Goal: Task Accomplishment & Management: Use online tool/utility

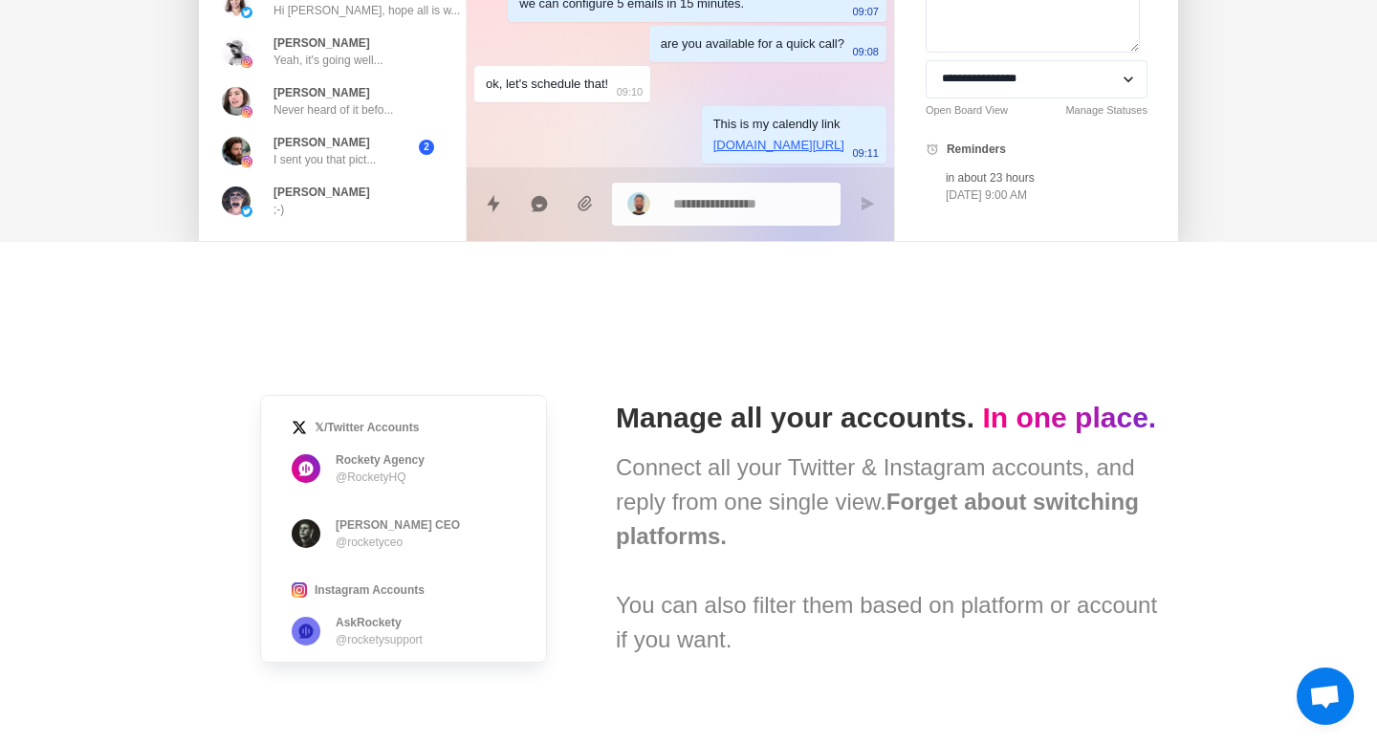
scroll to position [965, 0]
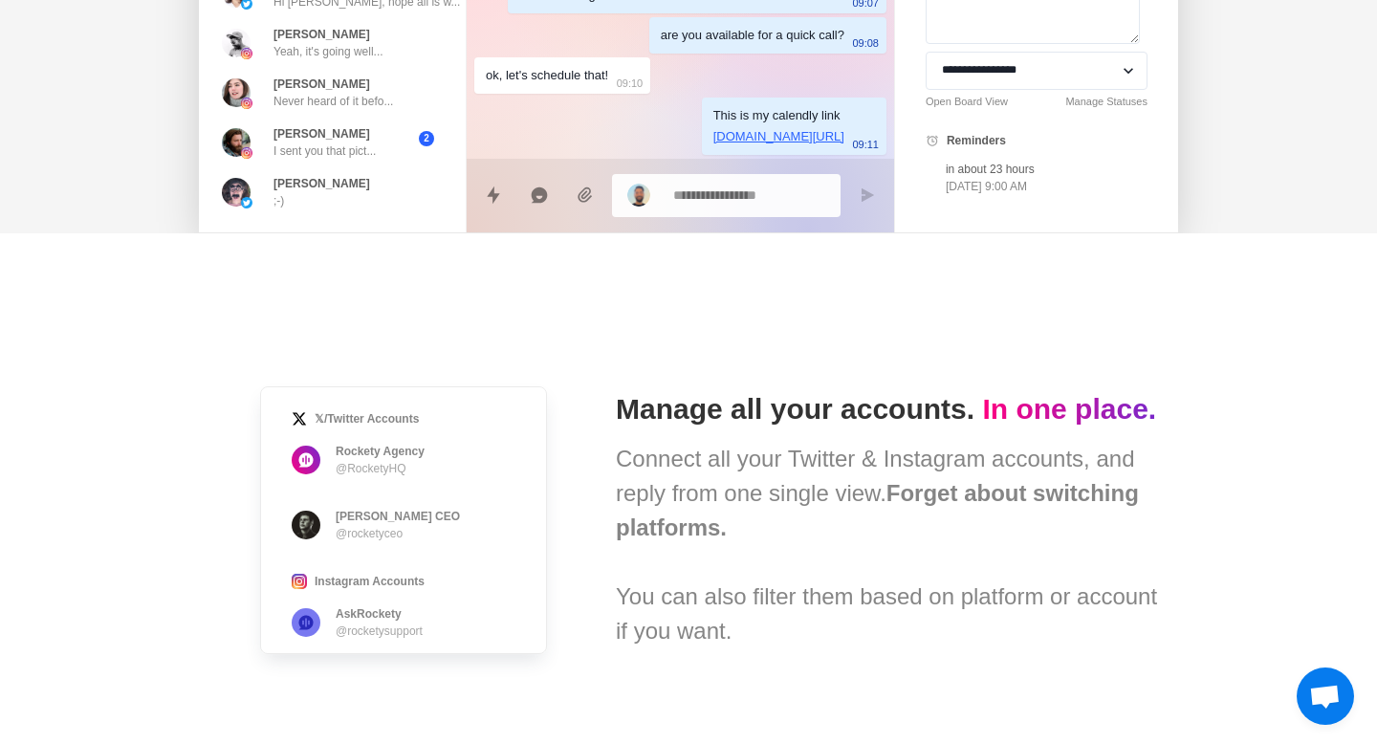
click at [581, 450] on span "𝕏/Twitter Accounts Rockety Agency @RocketyHQ [PERSON_NAME] · Rockety CEO @rocke…" at bounding box center [403, 519] width 379 height 359
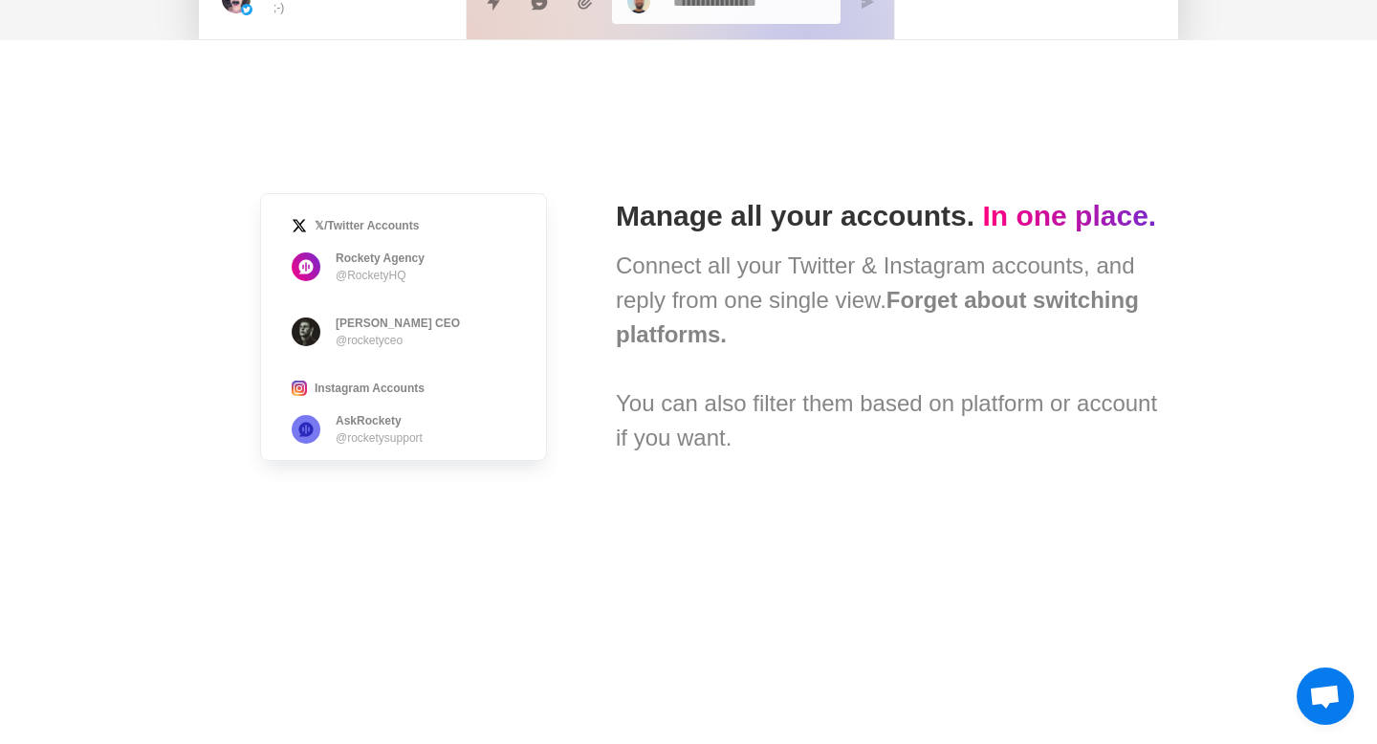
scroll to position [1160, 0]
click at [582, 488] on span "𝕏/Twitter Accounts Rockety Agency @RocketyHQ [PERSON_NAME] · Rockety CEO @rocke…" at bounding box center [403, 324] width 379 height 359
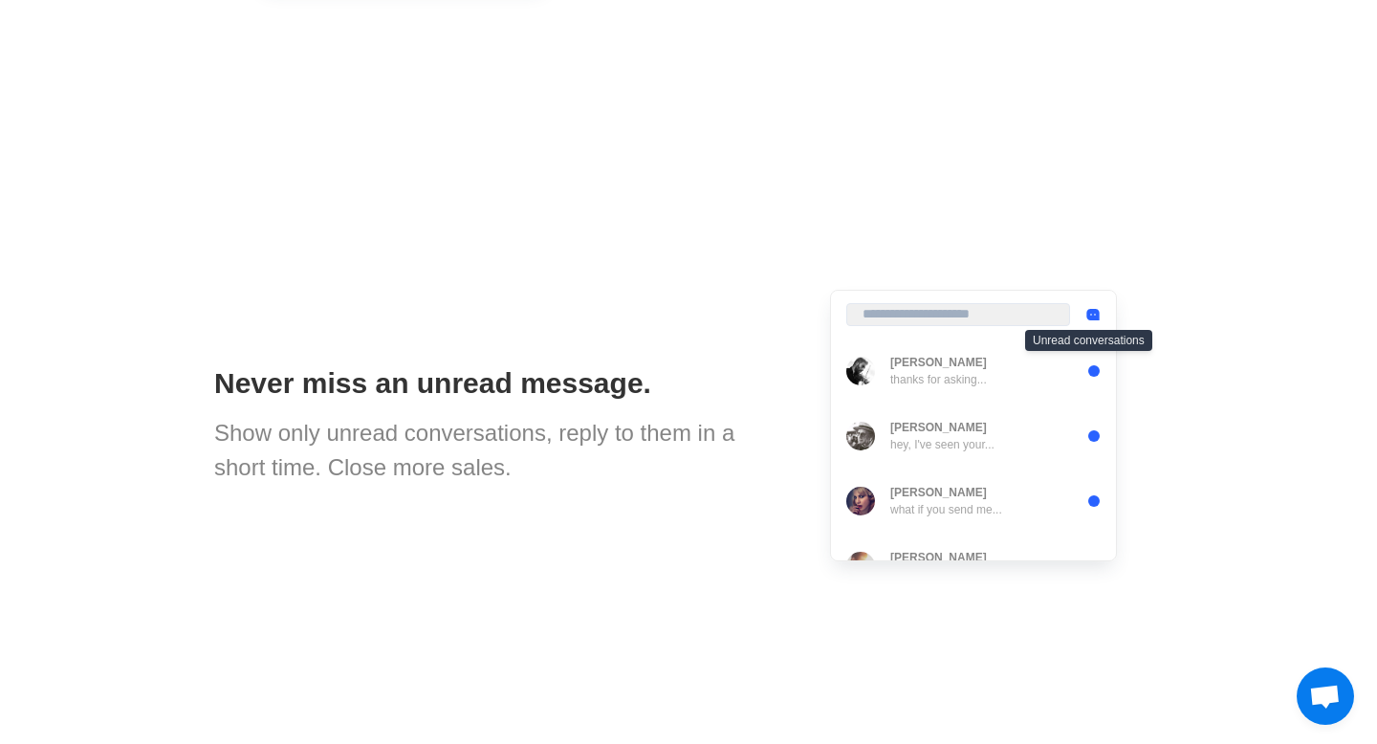
scroll to position [1635, 0]
click at [590, 513] on div "Never miss an unread message. Show only unread conversations, reply to them in …" at bounding box center [688, 425] width 948 height 574
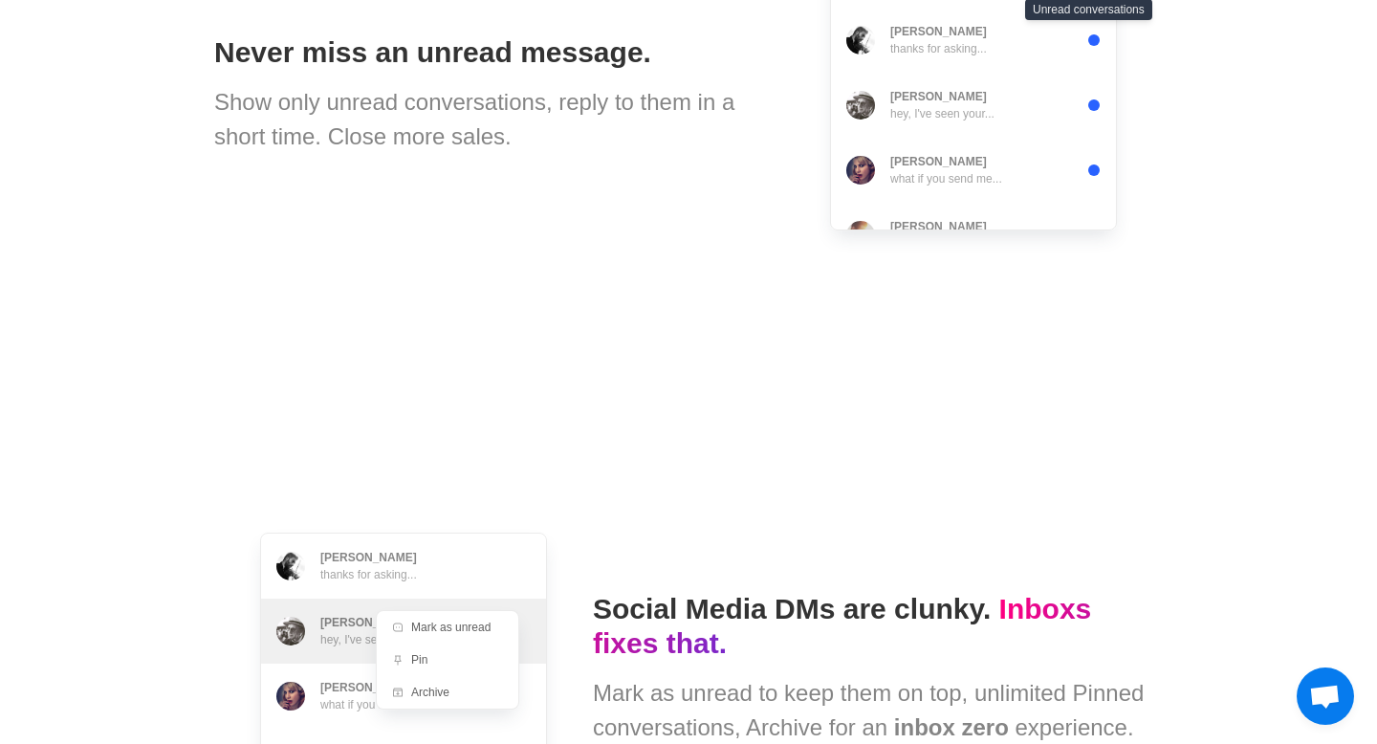
scroll to position [2116, 0]
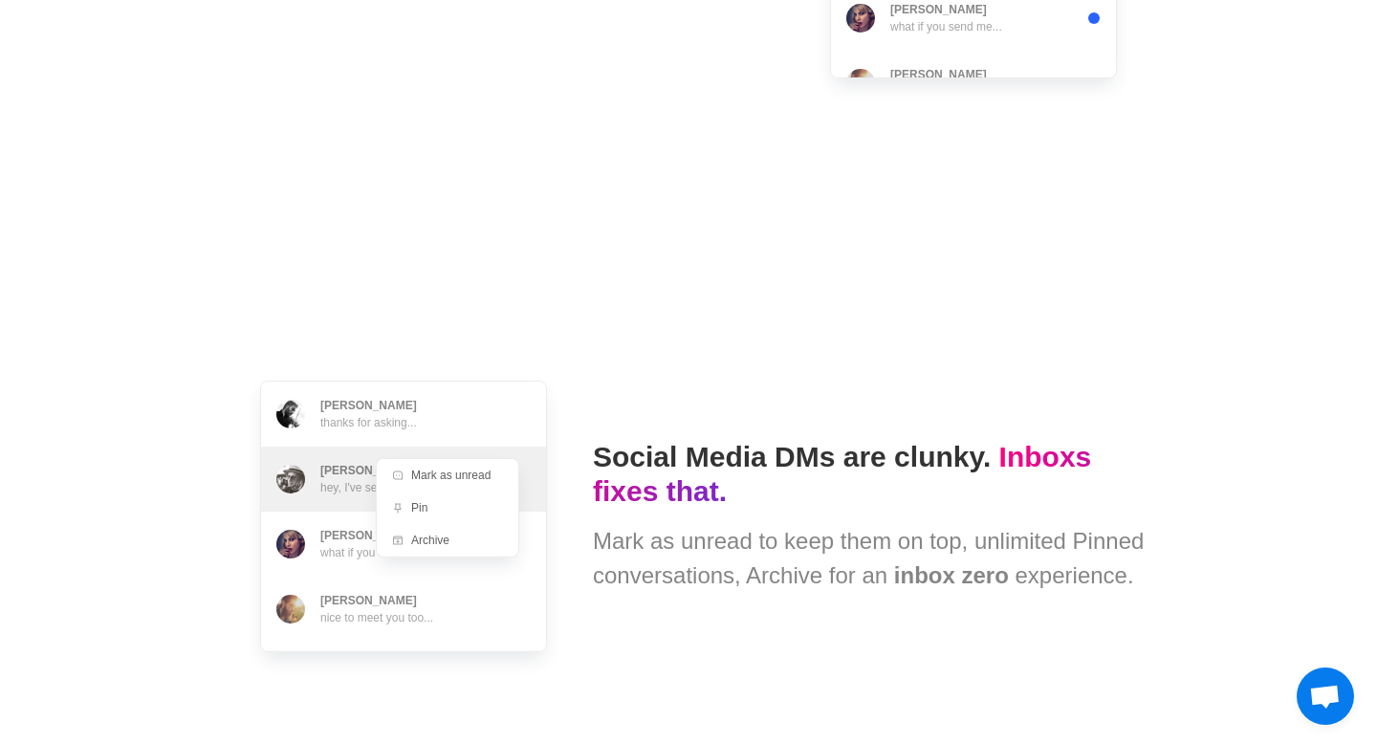
click at [572, 405] on span "Dan Reeve thanks for asking... Matthew Han hey, I've seen your... Andrea Taare …" at bounding box center [403, 516] width 379 height 363
click at [565, 365] on span "Dan Reeve thanks for asking... Matthew Han hey, I've seen your... Andrea Taare …" at bounding box center [403, 516] width 379 height 363
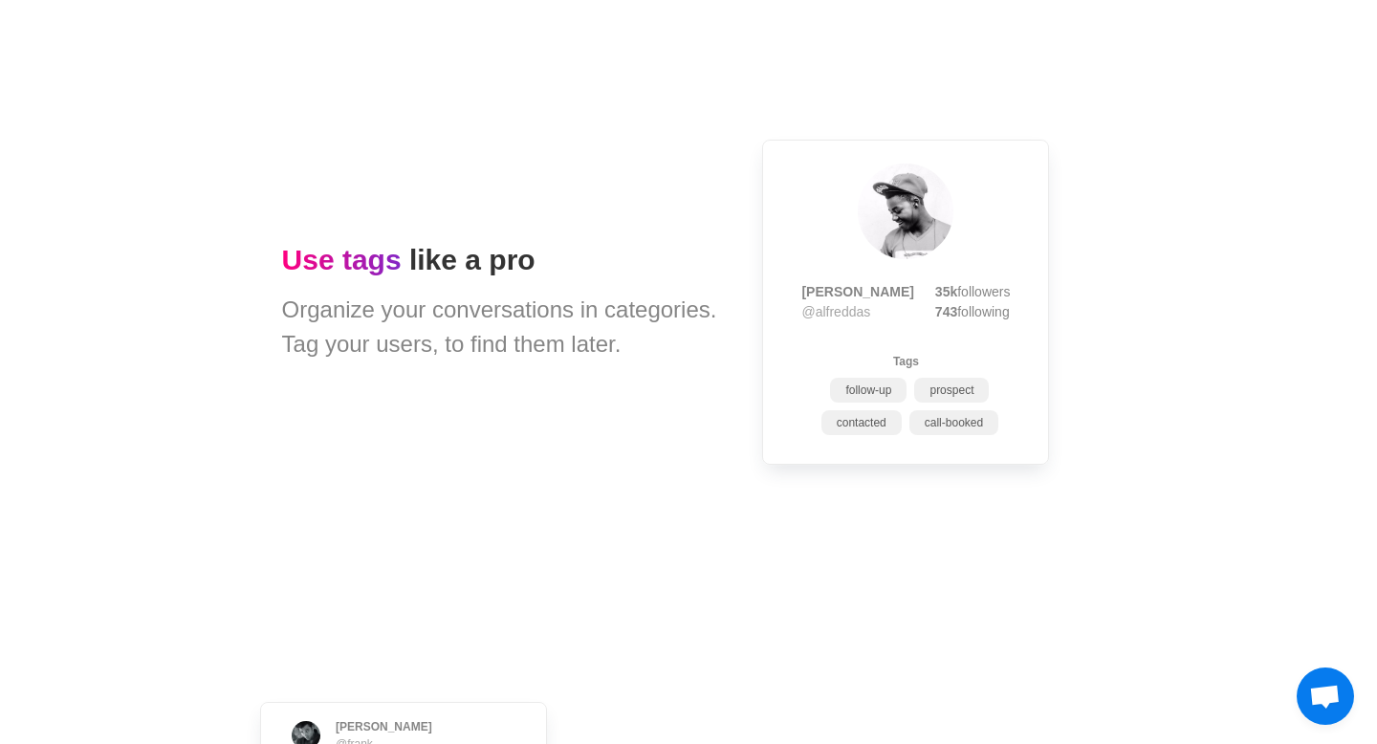
scroll to position [2900, 0]
click at [683, 418] on div "Use tags like a pro Organize your conversations in categories. Tag your users, …" at bounding box center [688, 306] width 813 height 574
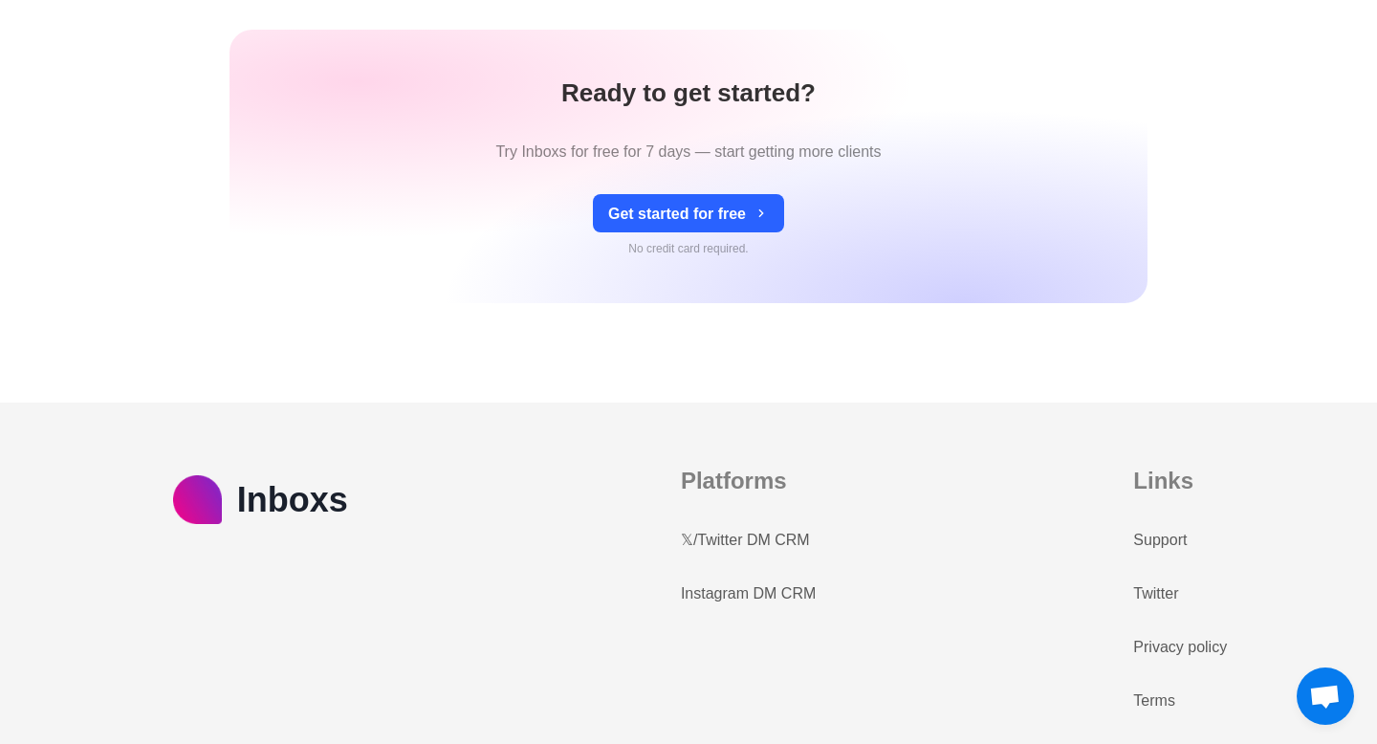
scroll to position [8349, 0]
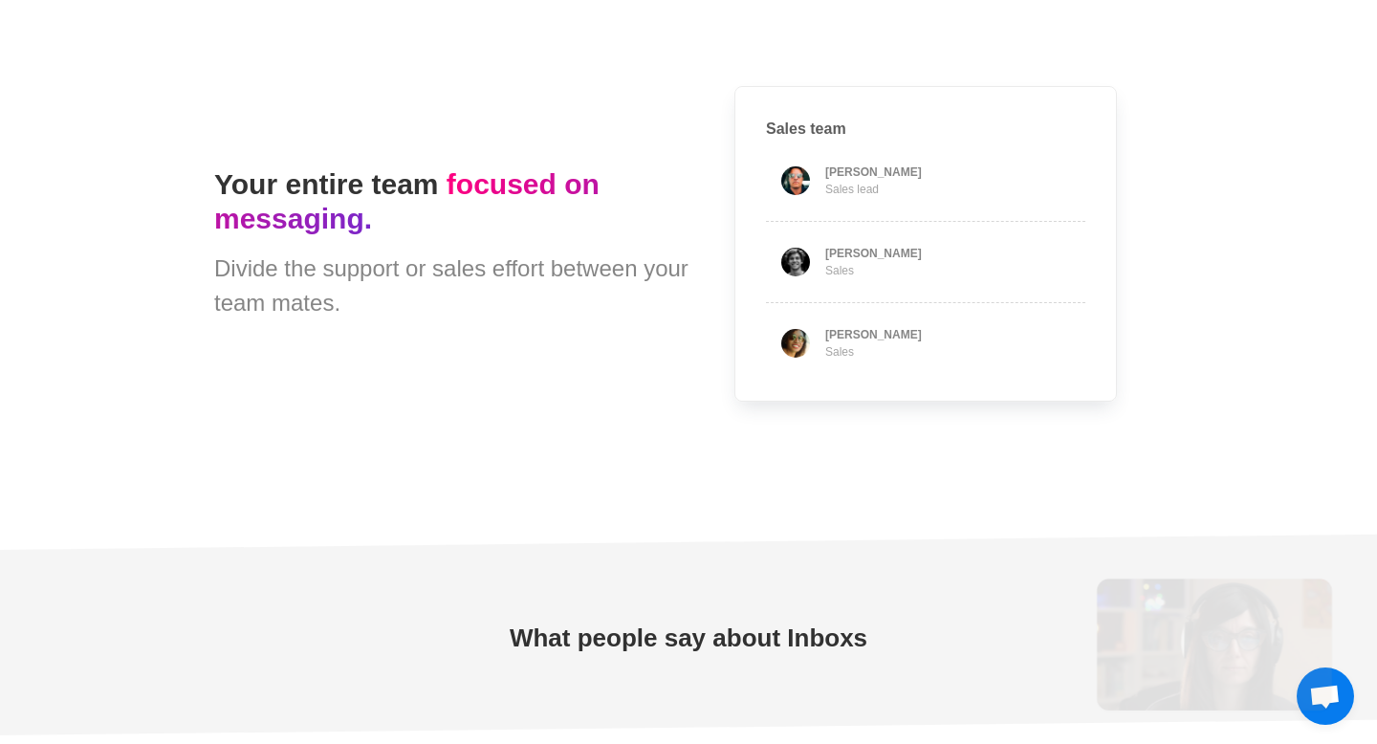
type textarea "*"
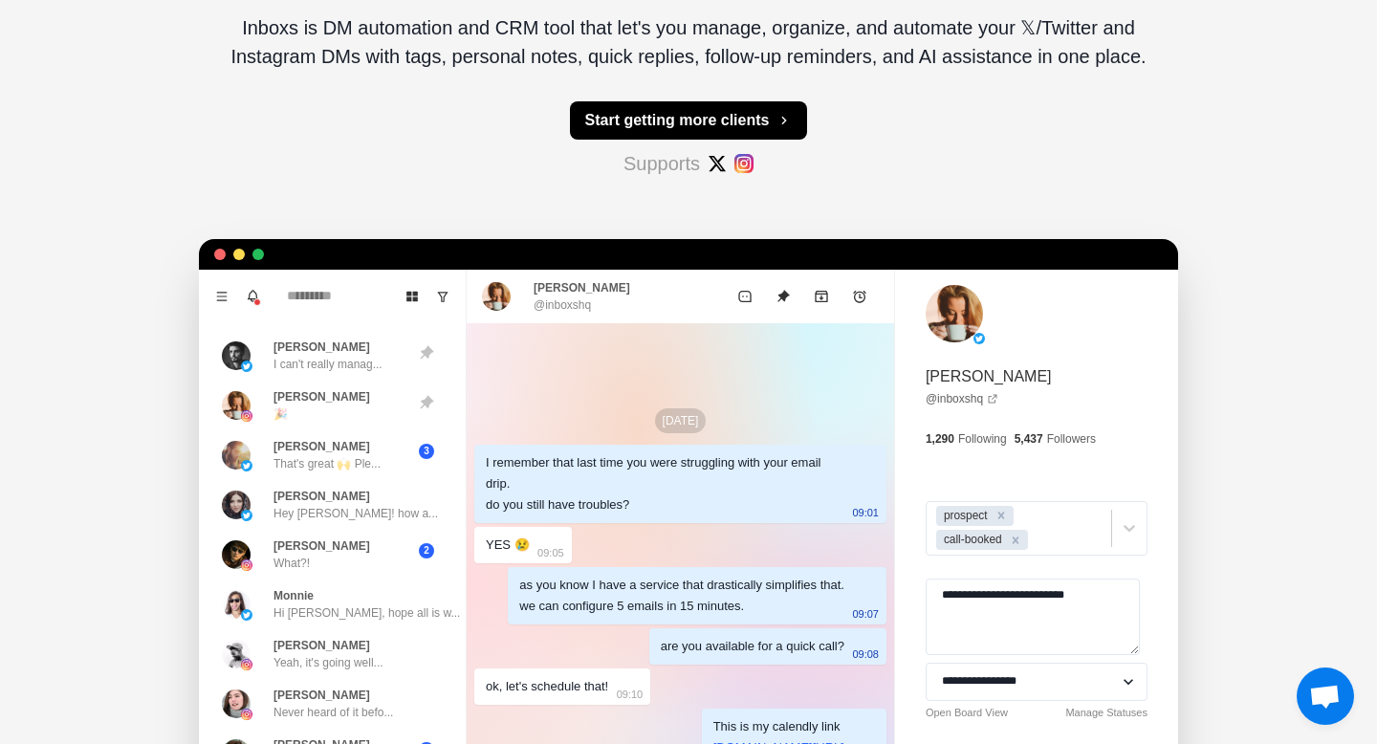
scroll to position [0, 0]
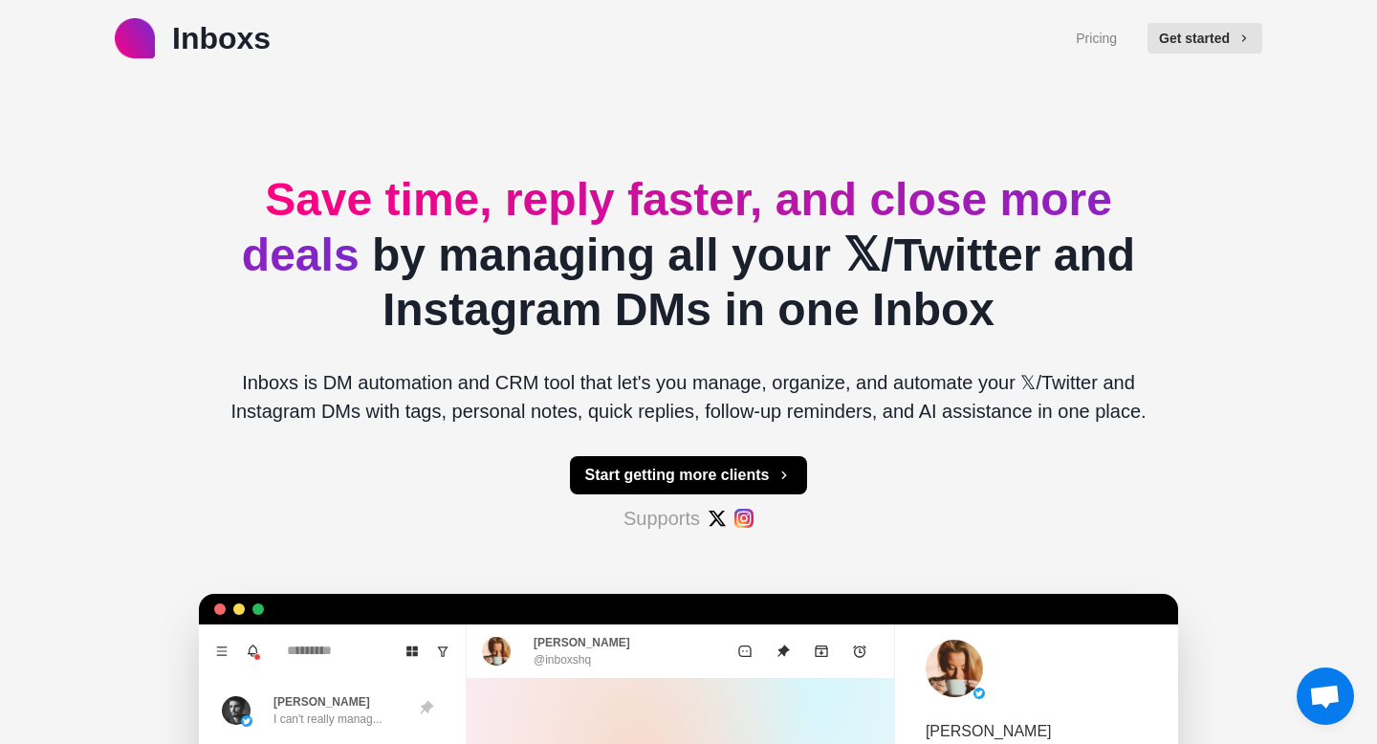
click at [187, 54] on p "Inboxs" at bounding box center [221, 38] width 98 height 46
